Goal: Obtain resource: Obtain resource

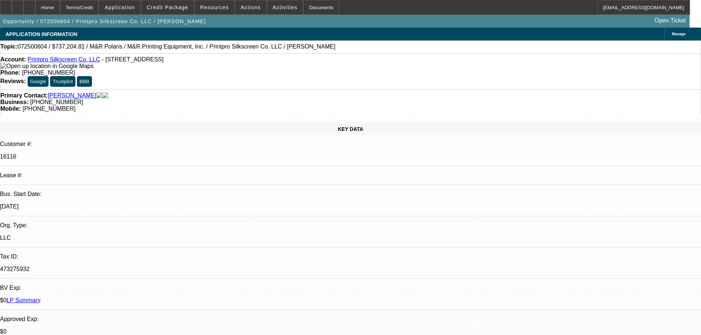
select select "0"
select select "6"
select select "0"
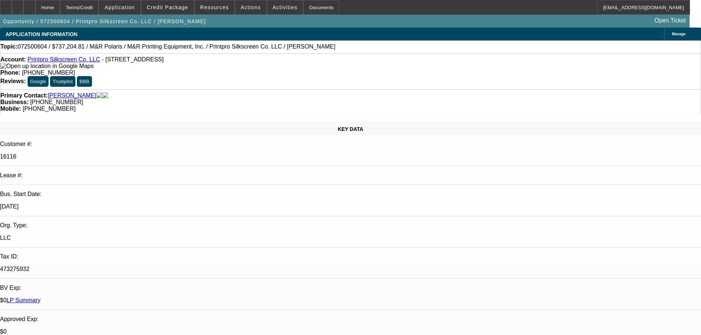
select select "0"
select select "6"
select select "0"
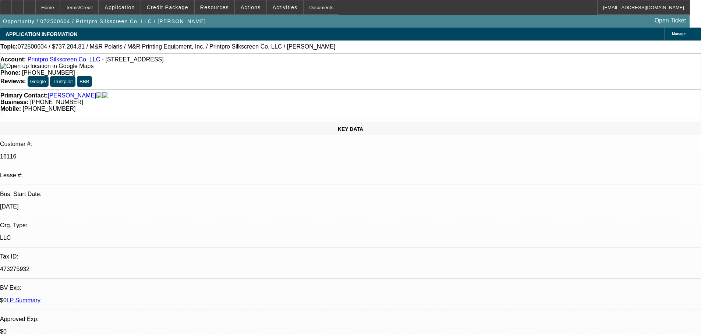
select select "0"
select select "6"
select select "0"
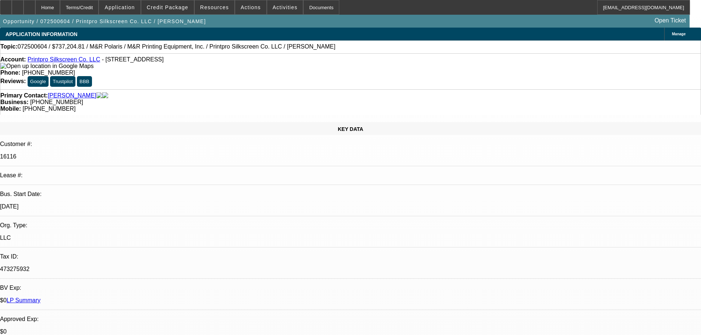
select select "6"
click at [173, 6] on span "Credit Package" at bounding box center [168, 7] width 42 height 6
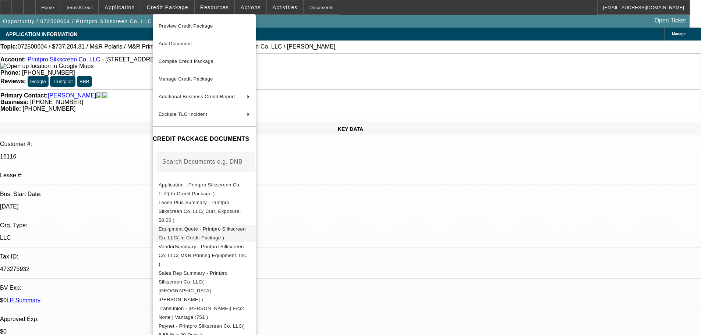
click at [219, 226] on span "Equipment Quote - Printpro Silkscreen Co. LLC( In Credit Package )" at bounding box center [202, 233] width 87 height 14
